Goal: Task Accomplishment & Management: Manage account settings

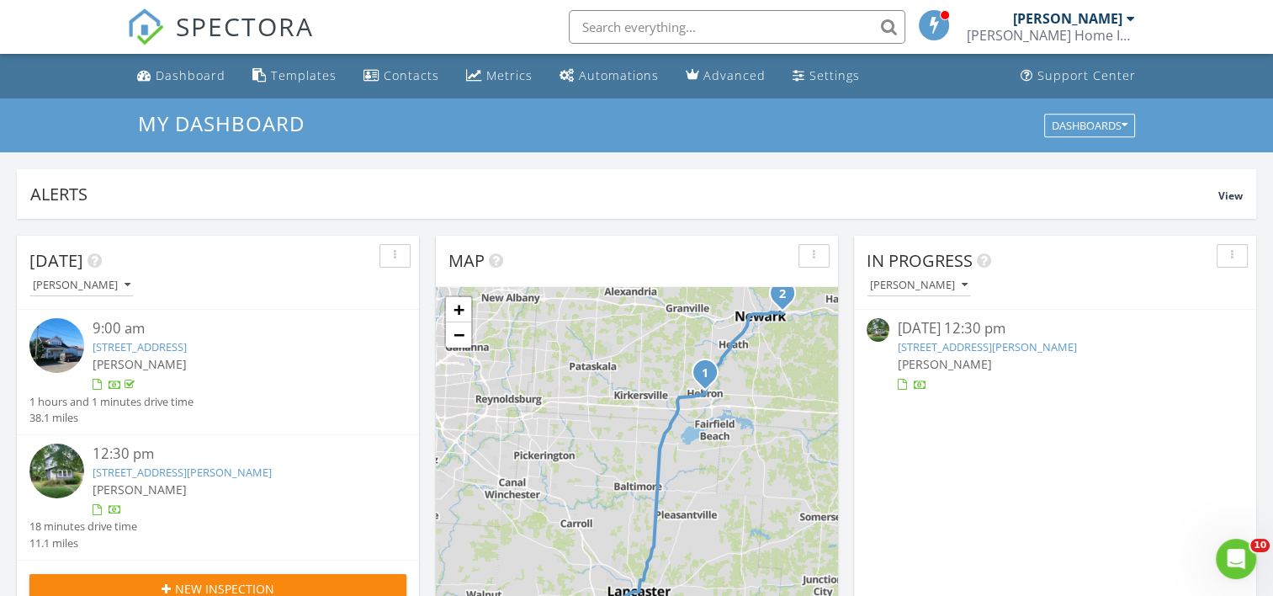
click at [1001, 344] on link "952 Emerson St, Newark, OH 43055" at bounding box center [987, 346] width 179 height 15
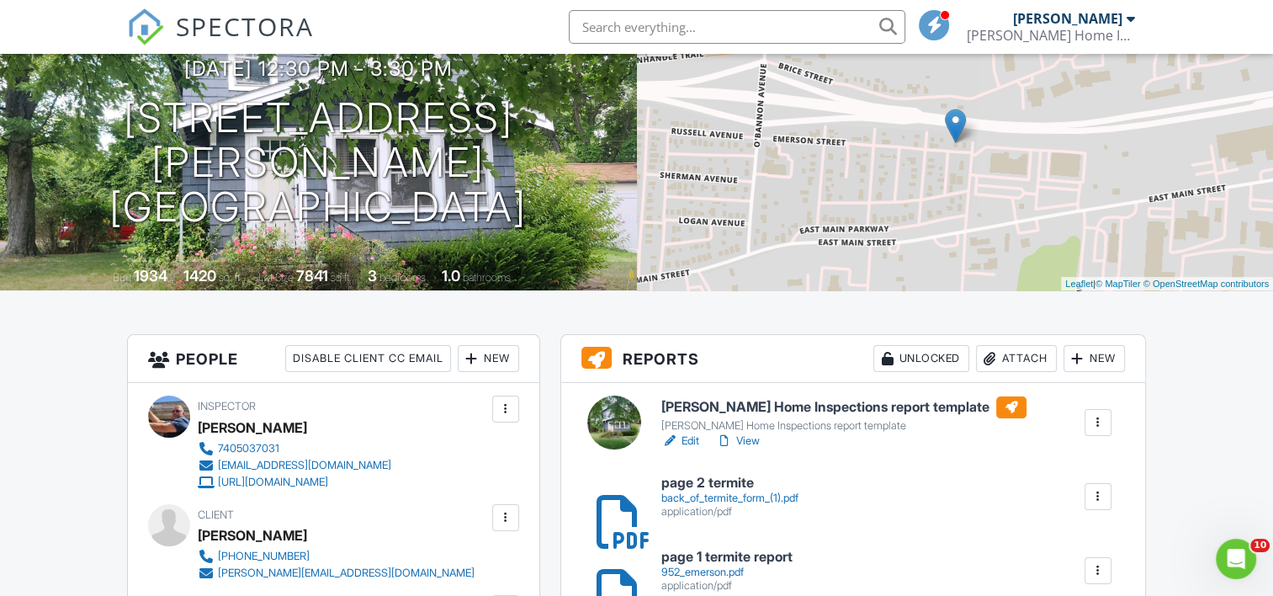
scroll to position [168, 0]
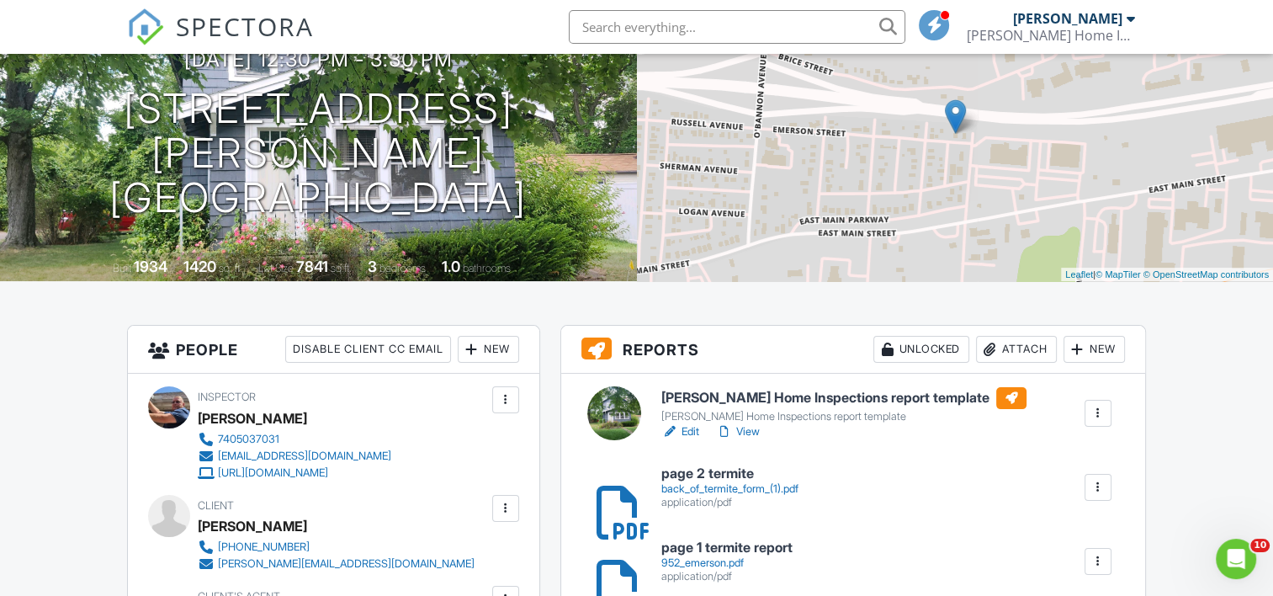
click at [687, 428] on link "Edit" at bounding box center [681, 431] width 38 height 17
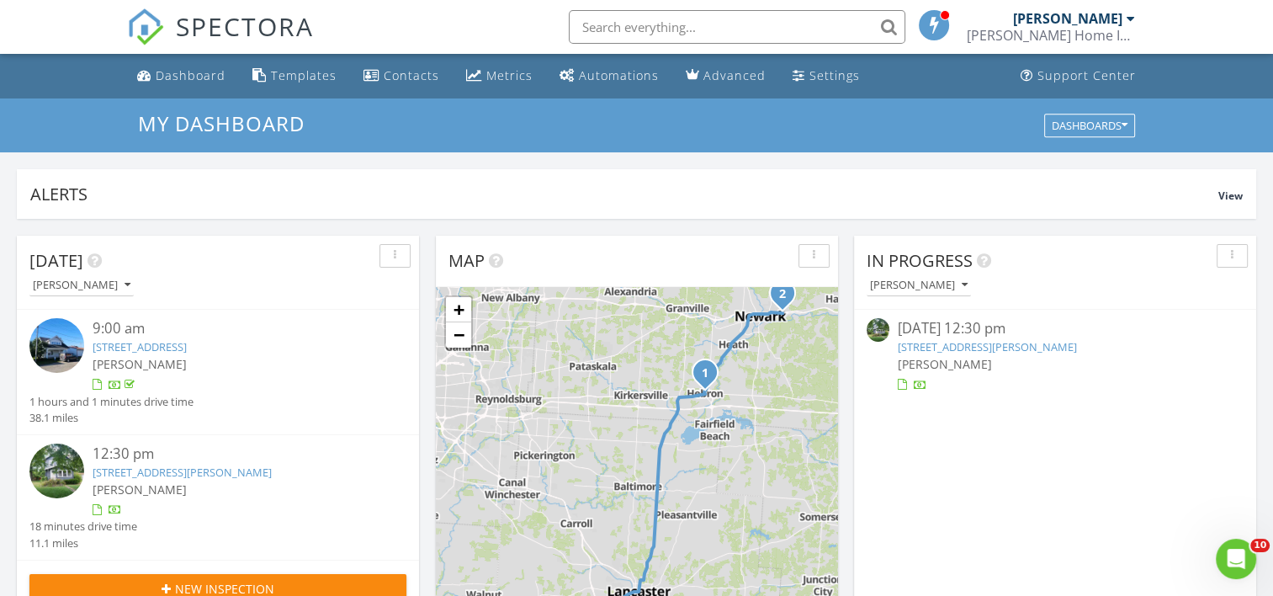
click at [138, 473] on link "[STREET_ADDRESS][PERSON_NAME]" at bounding box center [182, 472] width 179 height 15
